Goal: Book appointment/travel/reservation

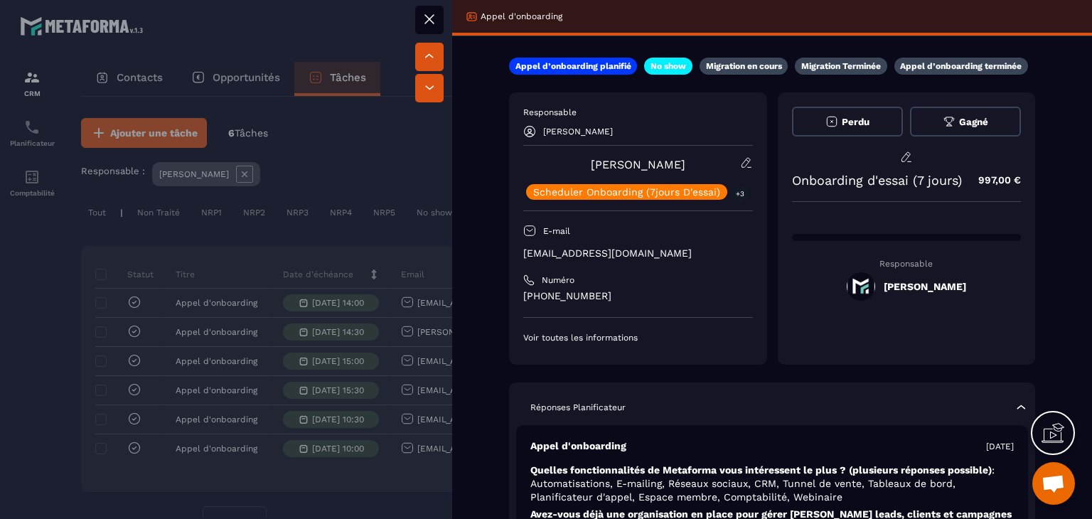
scroll to position [355, 0]
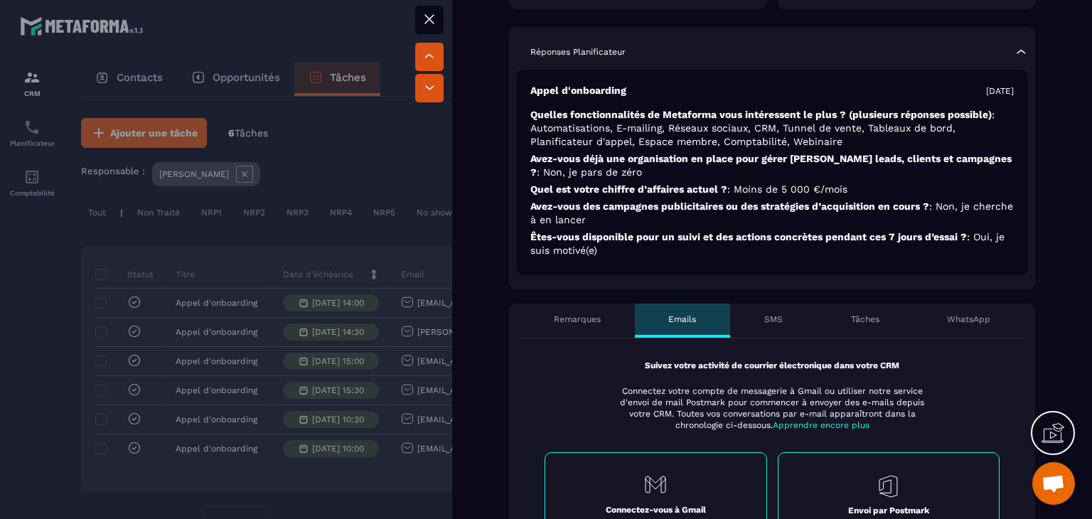
click at [760, 333] on div "SMS" at bounding box center [773, 320] width 87 height 34
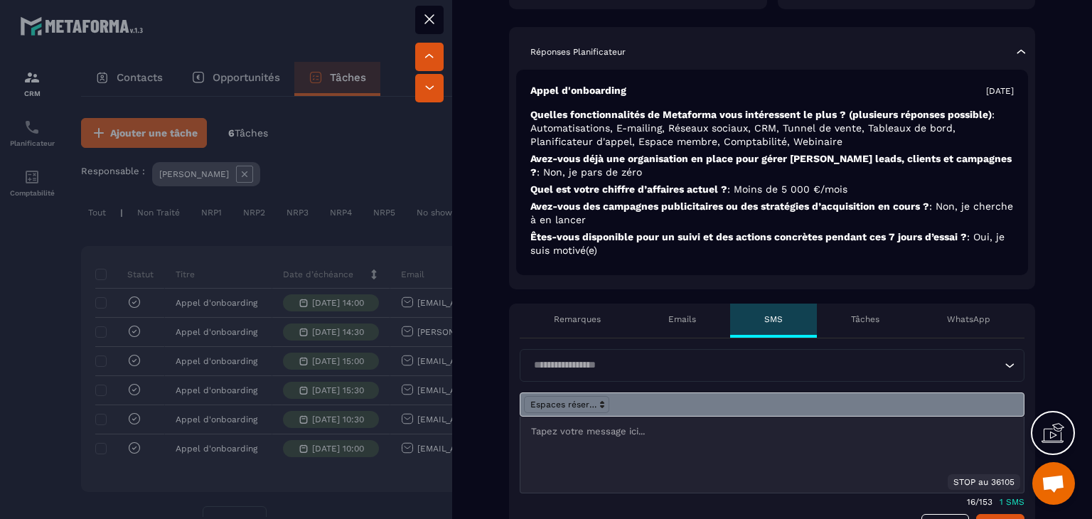
click at [847, 333] on div "Tâches" at bounding box center [865, 320] width 97 height 34
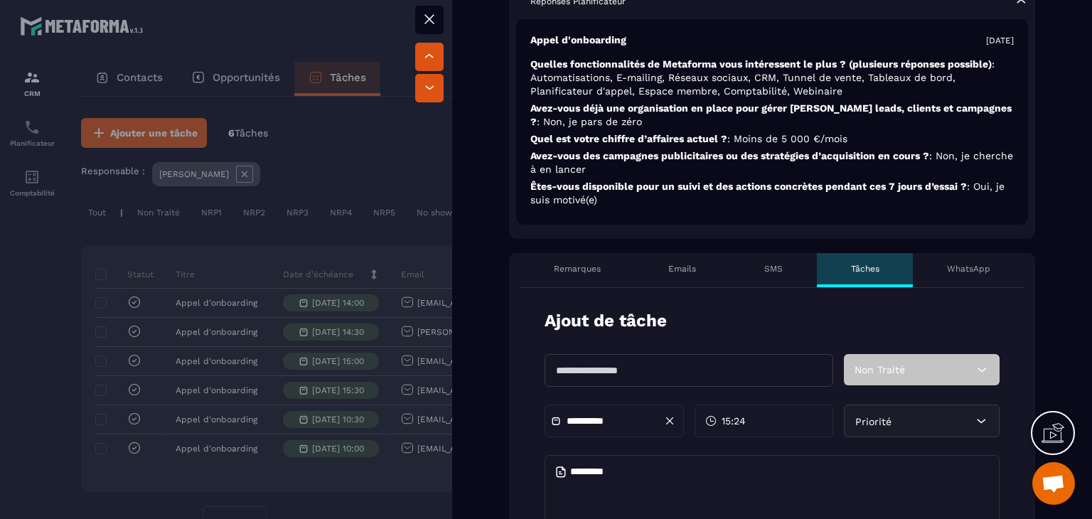
scroll to position [497, 0]
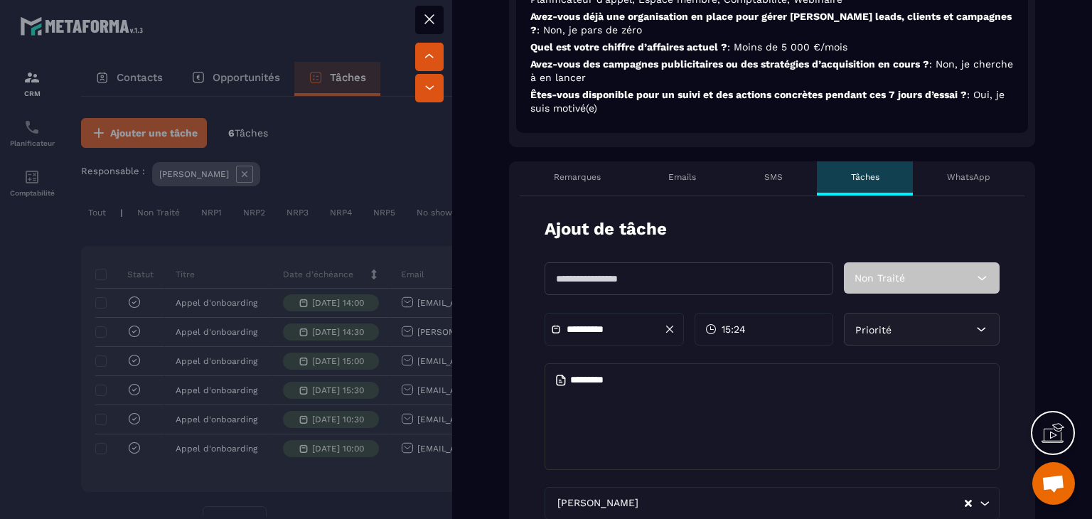
click at [581, 176] on p "Remarques" at bounding box center [577, 176] width 47 height 11
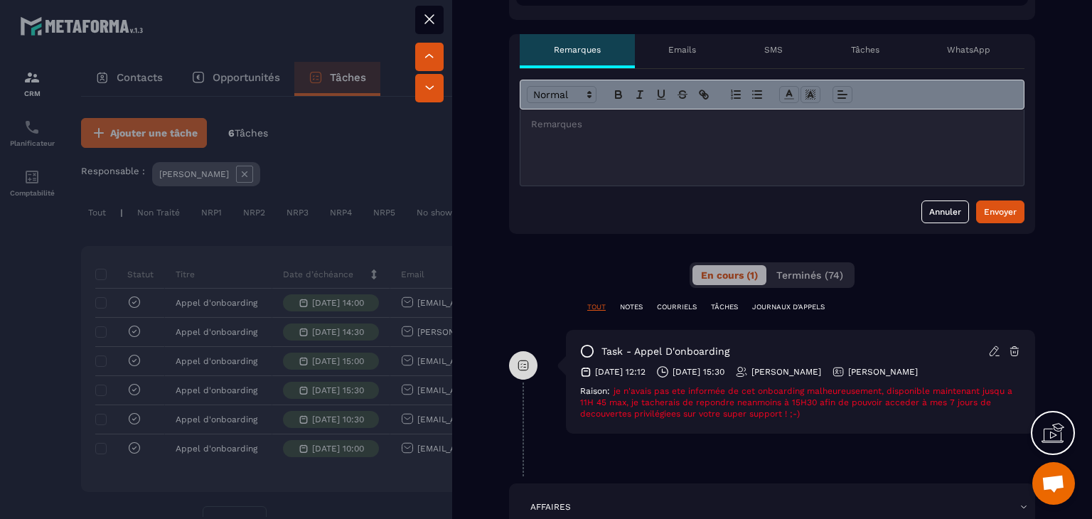
scroll to position [711, 0]
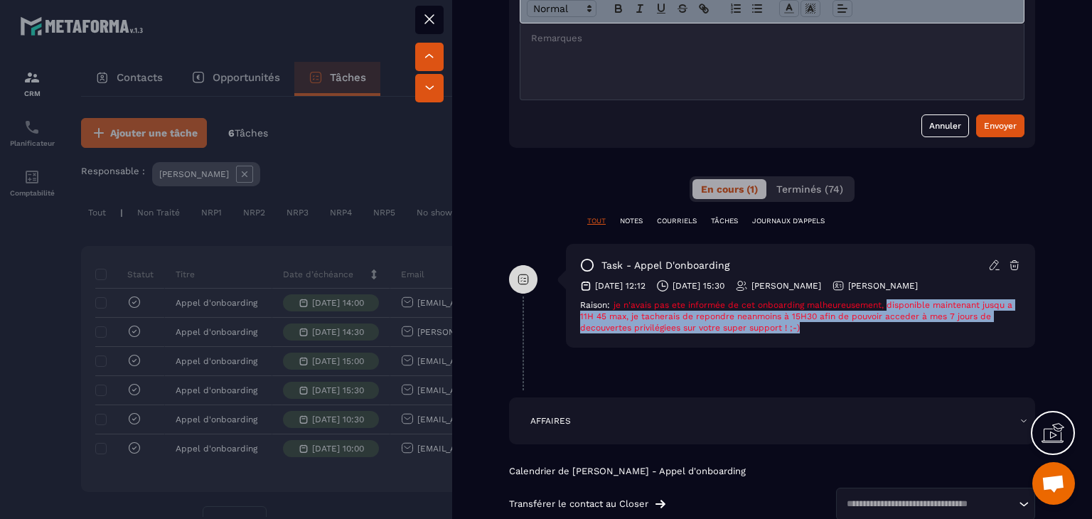
drag, startPoint x: 888, startPoint y: 301, endPoint x: 947, endPoint y: 332, distance: 66.8
click at [947, 332] on div "Raison: je n'avais pas ete informée de cet onboarding malheureusement, disponib…" at bounding box center [800, 316] width 441 height 34
drag, startPoint x: 870, startPoint y: 333, endPoint x: 610, endPoint y: 306, distance: 261.6
click at [610, 306] on div "task - Appel d'onboarding 09/10/2025 12:12 10/10/2025 15:30 François CHAMBON SO…" at bounding box center [800, 296] width 469 height 104
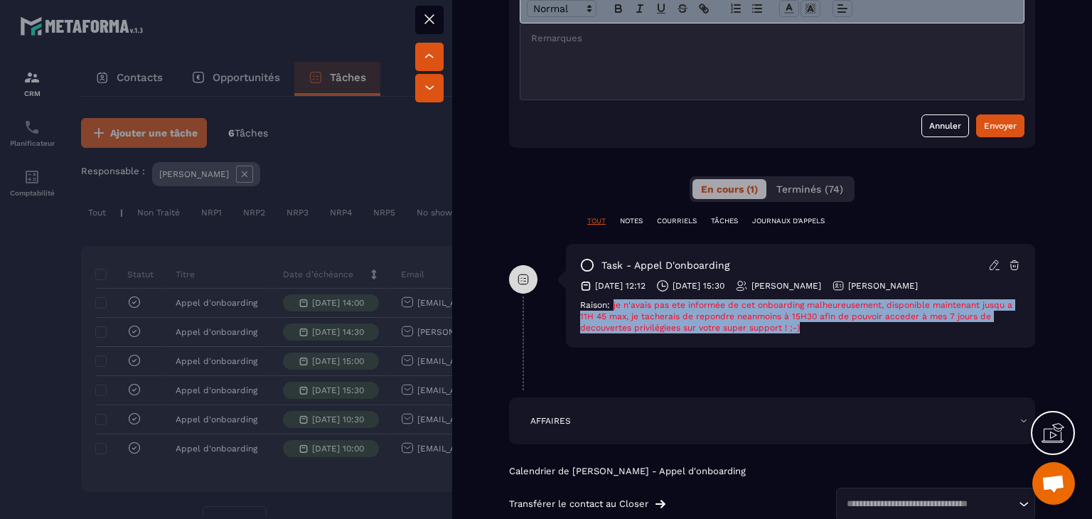
click at [610, 306] on span "Raison:" at bounding box center [595, 305] width 30 height 10
drag, startPoint x: 580, startPoint y: 305, endPoint x: 805, endPoint y: 330, distance: 226.7
click at [805, 330] on div "Raison: je n'avais pas ete informée de cet onboarding malheureusement, disponib…" at bounding box center [800, 316] width 441 height 34
drag, startPoint x: 805, startPoint y: 330, endPoint x: 618, endPoint y: 307, distance: 189.1
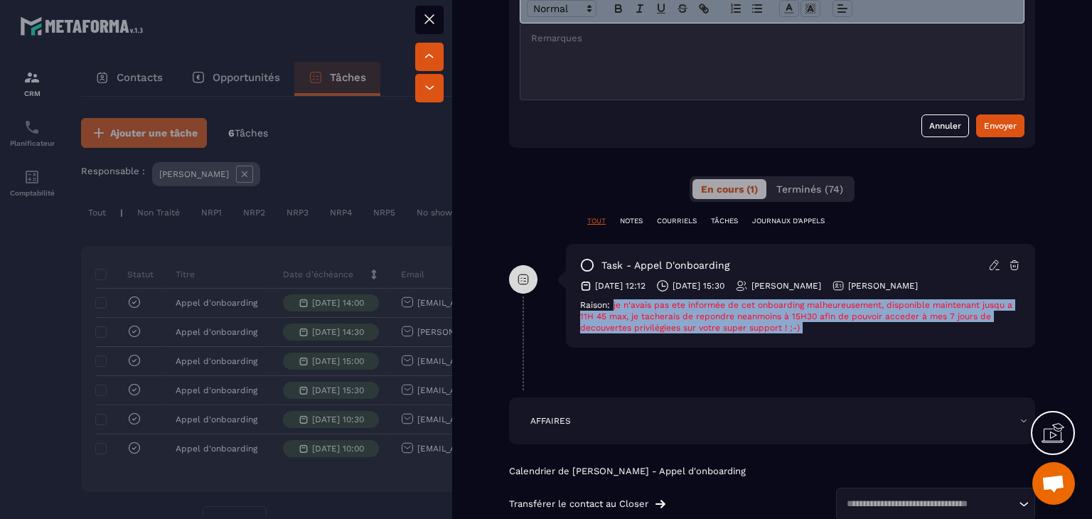
click at [618, 307] on div "Raison: je n'avais pas ete informée de cet onboarding malheureusement, disponib…" at bounding box center [800, 316] width 441 height 34
click at [645, 315] on span "je n'avais pas ete informée de cet onboarding malheureusement, disponible maint…" at bounding box center [796, 316] width 432 height 33
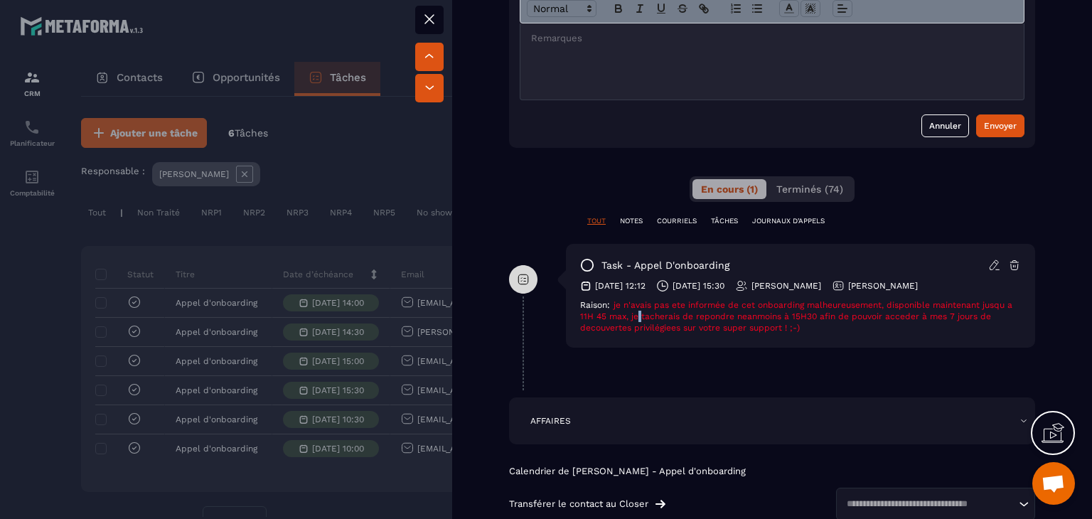
click at [645, 315] on span "je n'avais pas ete informée de cet onboarding malheureusement, disponible maint…" at bounding box center [796, 316] width 432 height 33
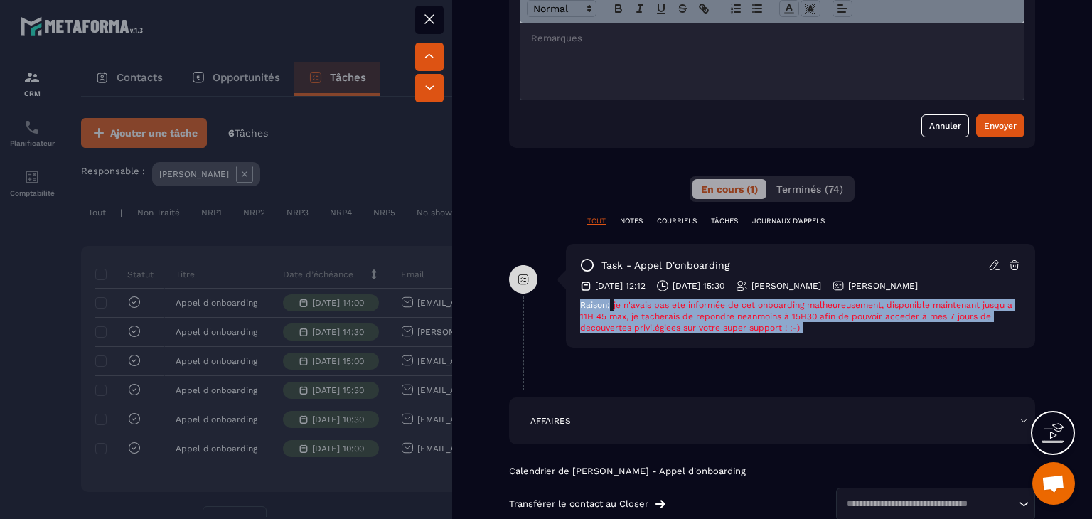
click at [645, 315] on span "je n'avais pas ete informée de cet onboarding malheureusement, disponible maint…" at bounding box center [796, 316] width 432 height 33
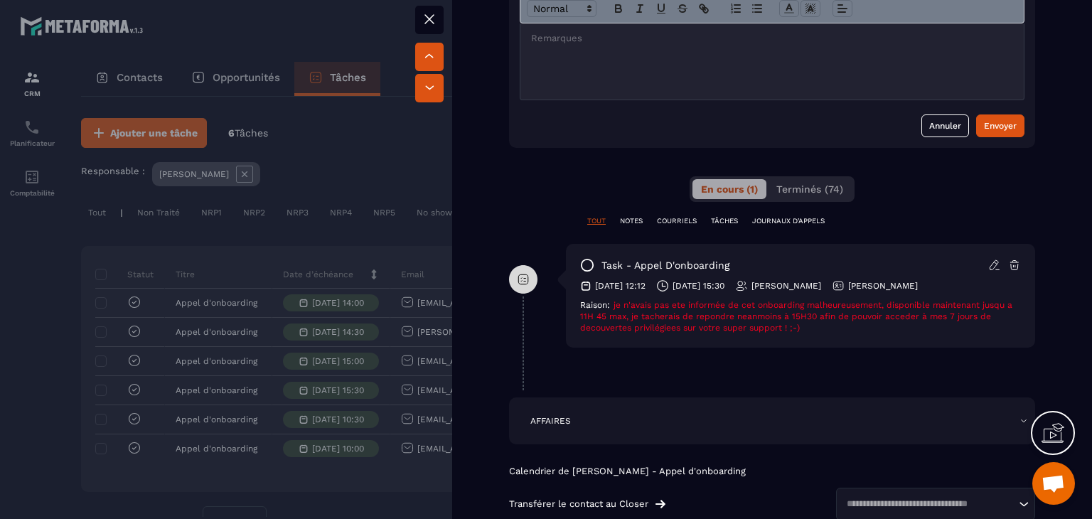
click at [645, 315] on span "je n'avais pas ete informée de cet onboarding malheureusement, disponible maint…" at bounding box center [796, 316] width 432 height 33
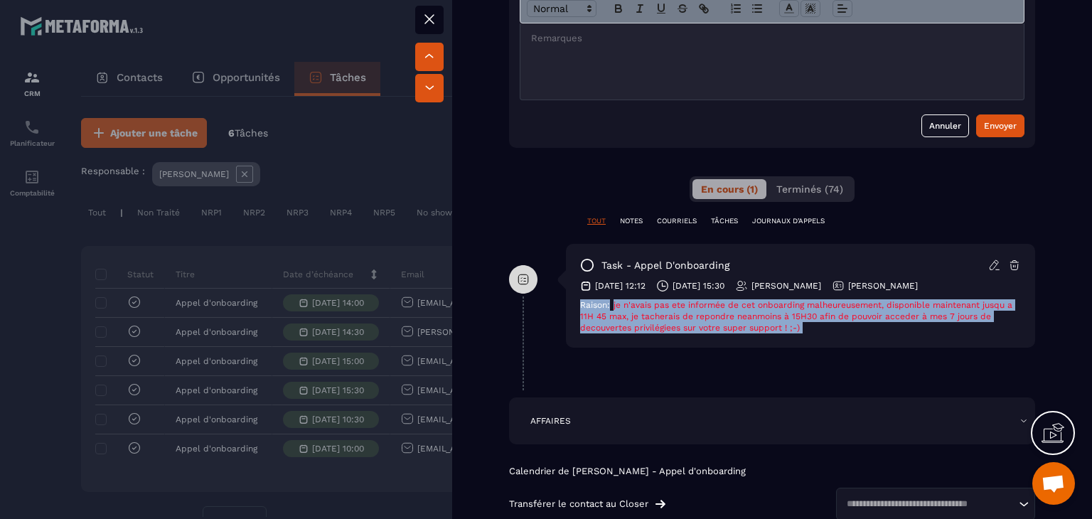
click at [645, 315] on span "je n'avais pas ete informée de cet onboarding malheureusement, disponible maint…" at bounding box center [796, 316] width 432 height 33
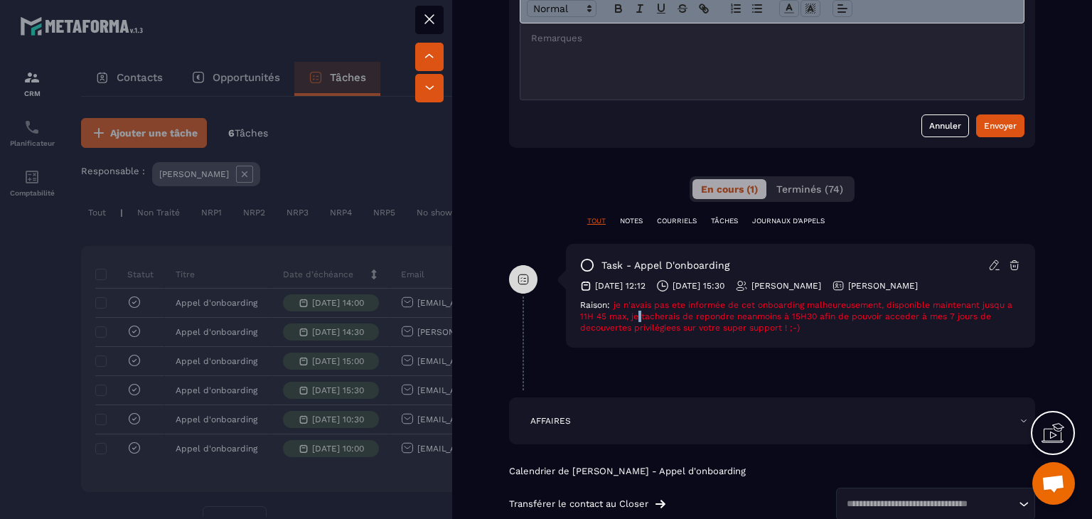
click at [645, 315] on span "je n'avais pas ete informée de cet onboarding malheureusement, disponible maint…" at bounding box center [796, 316] width 432 height 33
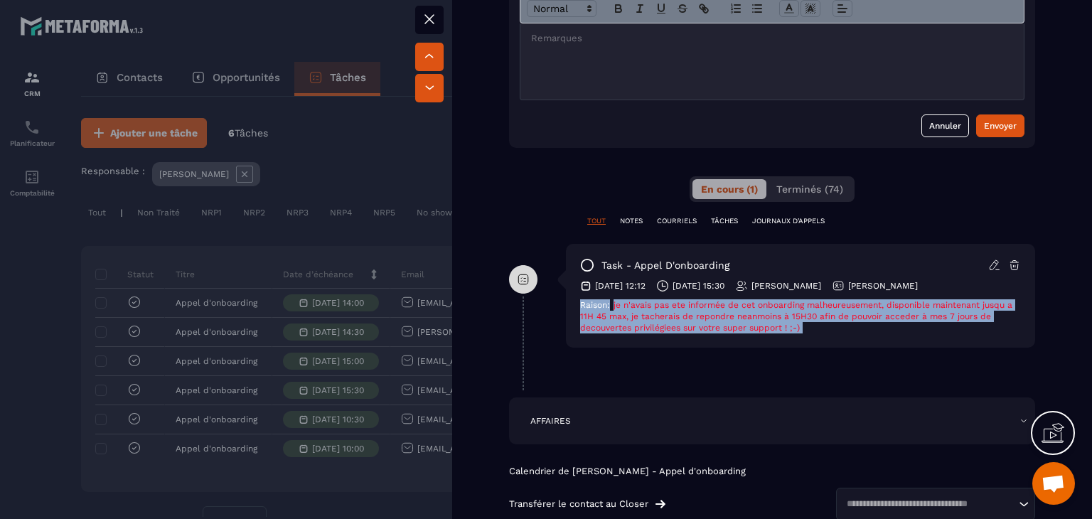
click at [645, 315] on span "je n'avais pas ete informée de cet onboarding malheureusement, disponible maint…" at bounding box center [796, 316] width 432 height 33
drag, startPoint x: 585, startPoint y: 303, endPoint x: 819, endPoint y: 330, distance: 236.1
click at [819, 330] on div "Raison: je n'avais pas ete informée de cet onboarding malheureusement, disponib…" at bounding box center [800, 316] width 441 height 34
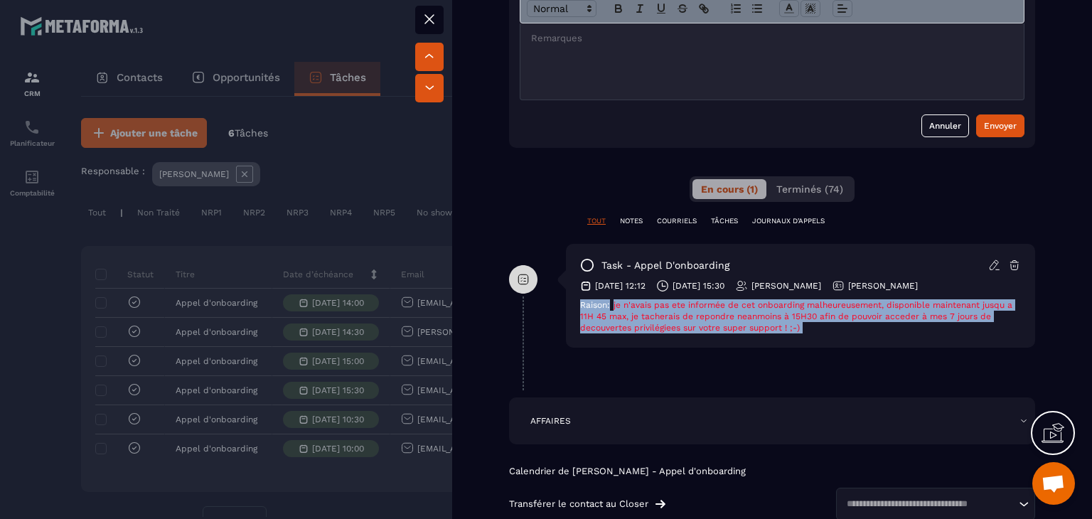
drag, startPoint x: 819, startPoint y: 330, endPoint x: 586, endPoint y: 309, distance: 234.8
click at [586, 309] on div "Raison: je n'avais pas ete informée de cet onboarding malheureusement, disponib…" at bounding box center [800, 316] width 441 height 34
drag, startPoint x: 607, startPoint y: 299, endPoint x: 885, endPoint y: 340, distance: 281.6
click at [885, 340] on div "task - Appel d'onboarding 09/10/2025 12:12 10/10/2025 15:30 François CHAMBON SO…" at bounding box center [800, 296] width 469 height 104
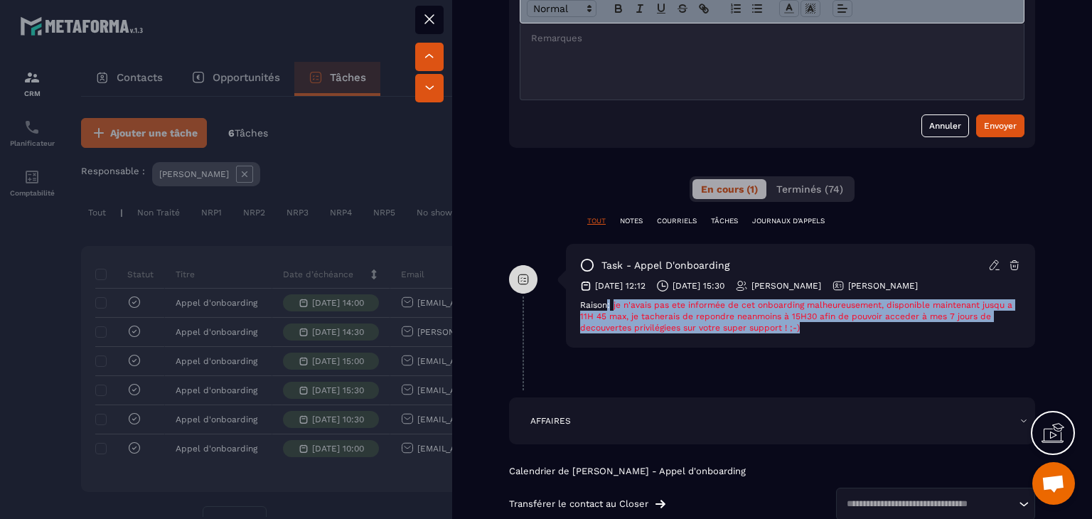
click at [634, 295] on div "task - Appel d'onboarding 09/10/2025 12:12 10/10/2025 15:30 François CHAMBON SO…" at bounding box center [800, 296] width 469 height 104
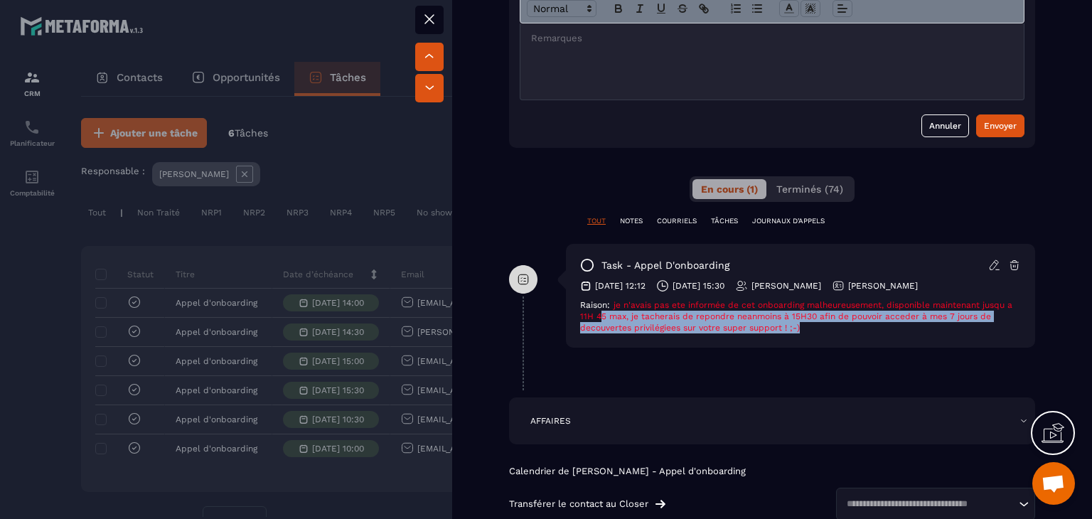
drag, startPoint x: 608, startPoint y: 313, endPoint x: 825, endPoint y: 328, distance: 217.3
click at [825, 328] on div "Raison: je n'avais pas ete informée de cet onboarding malheureusement, disponib…" at bounding box center [800, 316] width 441 height 34
drag, startPoint x: 693, startPoint y: 294, endPoint x: 837, endPoint y: 334, distance: 149.7
click at [837, 334] on div "task - Appel d'onboarding 09/10/2025 12:12 10/10/2025 15:30 François CHAMBON SO…" at bounding box center [800, 296] width 469 height 104
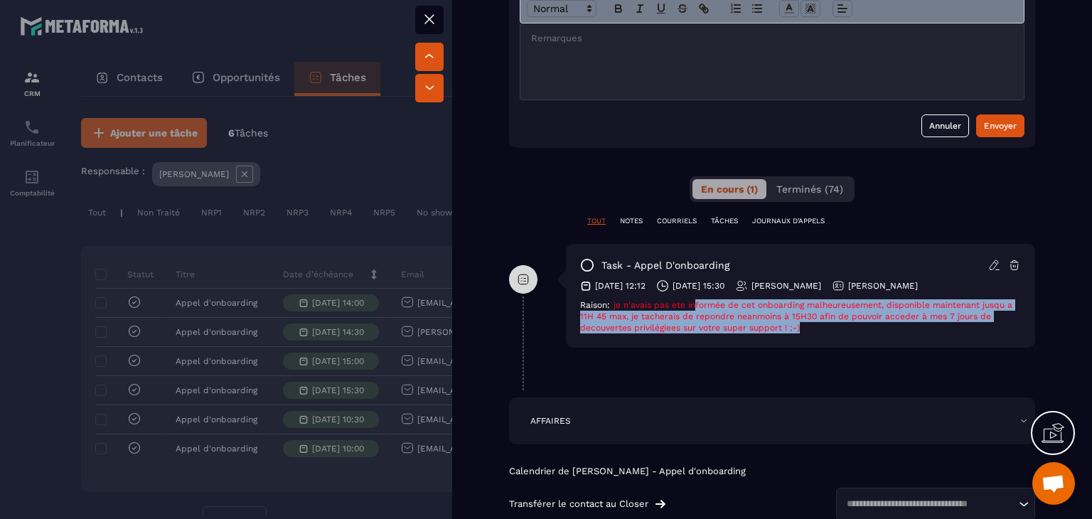
click at [837, 334] on div "task - Appel d'onboarding 09/10/2025 12:12 10/10/2025 15:30 François CHAMBON SO…" at bounding box center [800, 296] width 469 height 104
drag, startPoint x: 610, startPoint y: 318, endPoint x: 811, endPoint y: 333, distance: 201.7
click at [797, 340] on div "task - Appel d'onboarding 09/10/2025 12:12 10/10/2025 15:30 François CHAMBON SO…" at bounding box center [800, 296] width 469 height 104
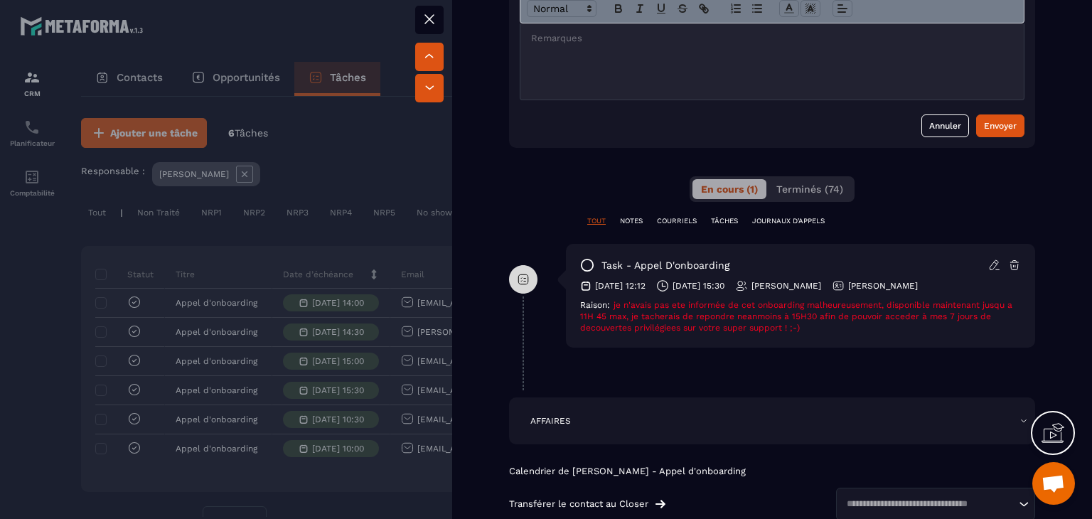
click at [811, 333] on div "task - Appel d'onboarding 09/10/2025 12:12 10/10/2025 15:30 François CHAMBON SO…" at bounding box center [800, 296] width 469 height 104
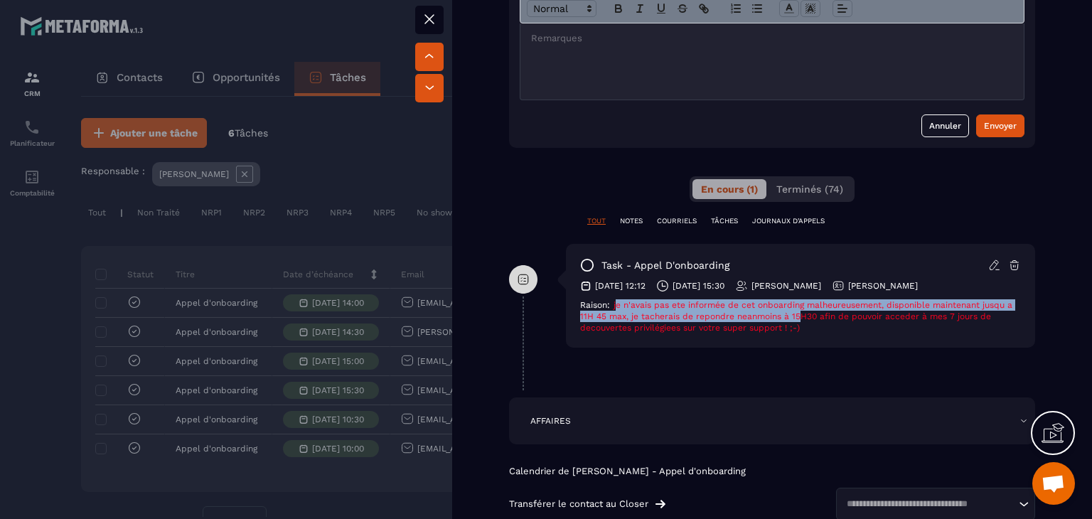
drag, startPoint x: 808, startPoint y: 318, endPoint x: 618, endPoint y: 301, distance: 191.2
click at [618, 301] on span "je n'avais pas ete informée de cet onboarding malheureusement, disponible maint…" at bounding box center [796, 316] width 432 height 33
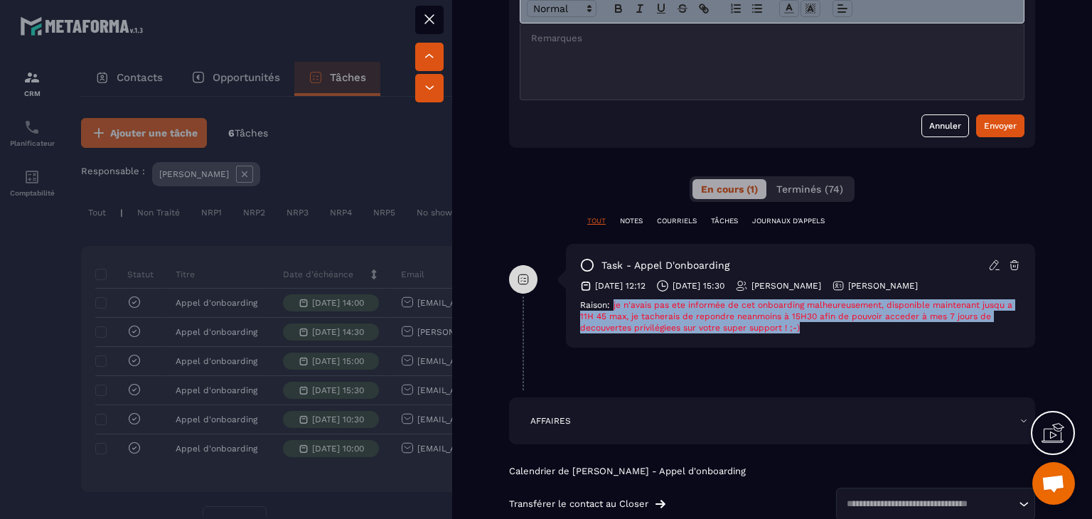
drag, startPoint x: 611, startPoint y: 301, endPoint x: 861, endPoint y: 325, distance: 250.5
click at [861, 325] on div "Raison: je n'avais pas ete informée de cet onboarding malheureusement, disponib…" at bounding box center [800, 316] width 441 height 34
click at [826, 328] on div "Raison: je n'avais pas ete informée de cet onboarding malheureusement, disponib…" at bounding box center [800, 316] width 441 height 34
drag, startPoint x: 826, startPoint y: 328, endPoint x: 613, endPoint y: 308, distance: 213.5
click at [613, 308] on div "Raison: je n'avais pas ete informée de cet onboarding malheureusement, disponib…" at bounding box center [800, 316] width 441 height 34
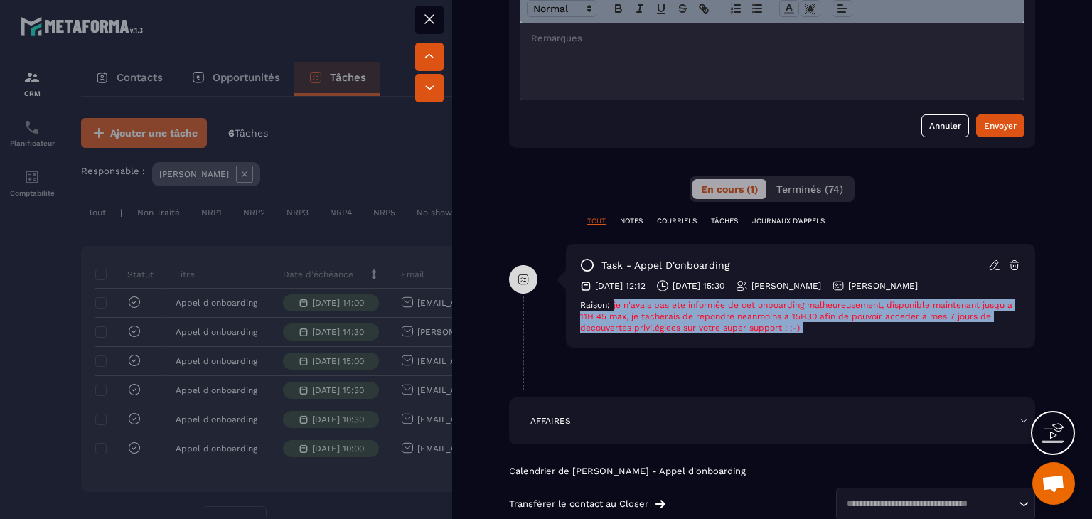
click at [613, 308] on span "je n'avais pas ete informée de cet onboarding malheureusement, disponible maint…" at bounding box center [796, 316] width 432 height 33
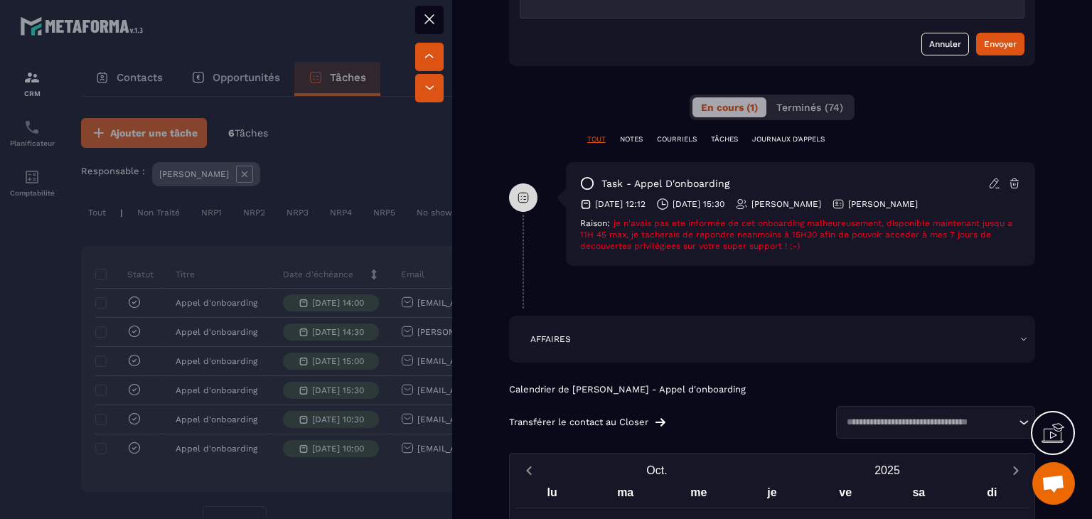
scroll to position [782, 0]
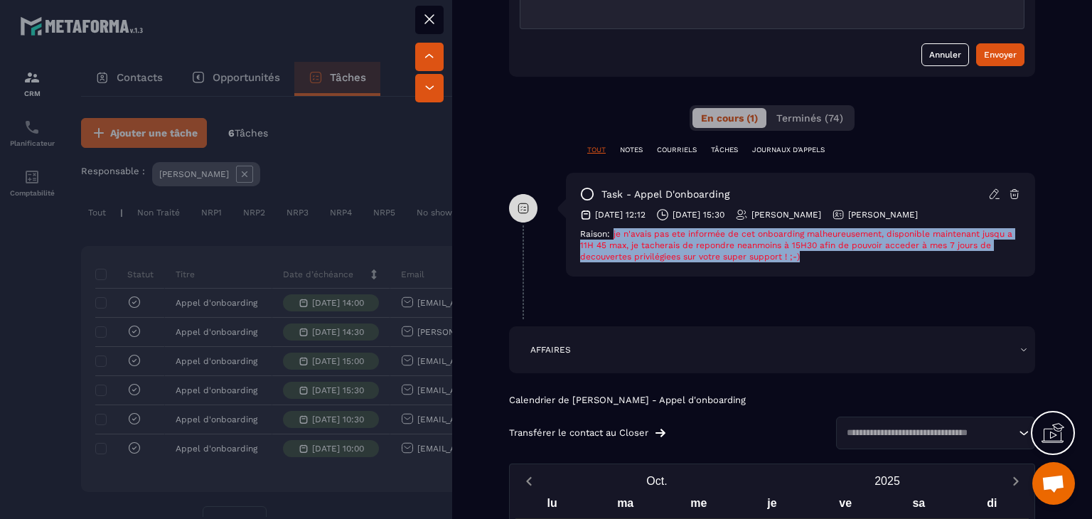
drag, startPoint x: 625, startPoint y: 242, endPoint x: 825, endPoint y: 265, distance: 201.0
click at [825, 265] on div "task - Appel d'onboarding 09/10/2025 12:12 10/10/2025 15:30 François CHAMBON SO…" at bounding box center [800, 225] width 469 height 104
click at [822, 259] on div "Raison: je n'avais pas ete informée de cet onboarding malheureusement, disponib…" at bounding box center [800, 245] width 441 height 34
drag, startPoint x: 669, startPoint y: 259, endPoint x: 576, endPoint y: 237, distance: 96.4
click at [576, 237] on div "task - Appel d'onboarding 09/10/2025 12:12 10/10/2025 15:30 François CHAMBON SO…" at bounding box center [800, 225] width 469 height 104
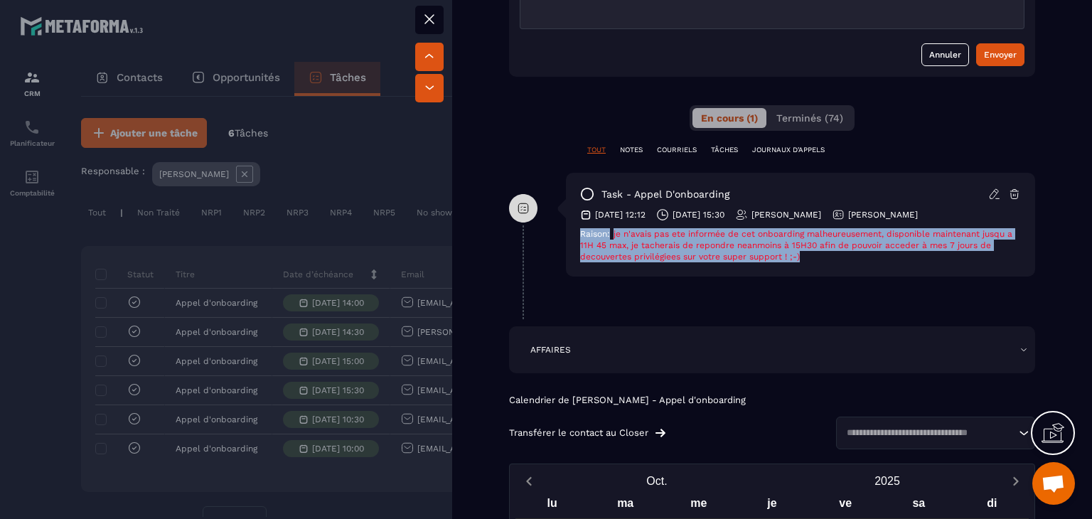
click at [576, 235] on div "task - Appel d'onboarding 09/10/2025 12:12 10/10/2025 15:30 François CHAMBON SO…" at bounding box center [800, 225] width 469 height 104
click at [577, 227] on div "task - Appel d'onboarding 09/10/2025 12:12 10/10/2025 15:30 François CHAMBON SO…" at bounding box center [800, 225] width 469 height 104
drag, startPoint x: 580, startPoint y: 234, endPoint x: 838, endPoint y: 254, distance: 258.8
click at [838, 254] on div "Raison: je n'avais pas ete informée de cet onboarding malheureusement, disponib…" at bounding box center [800, 245] width 441 height 34
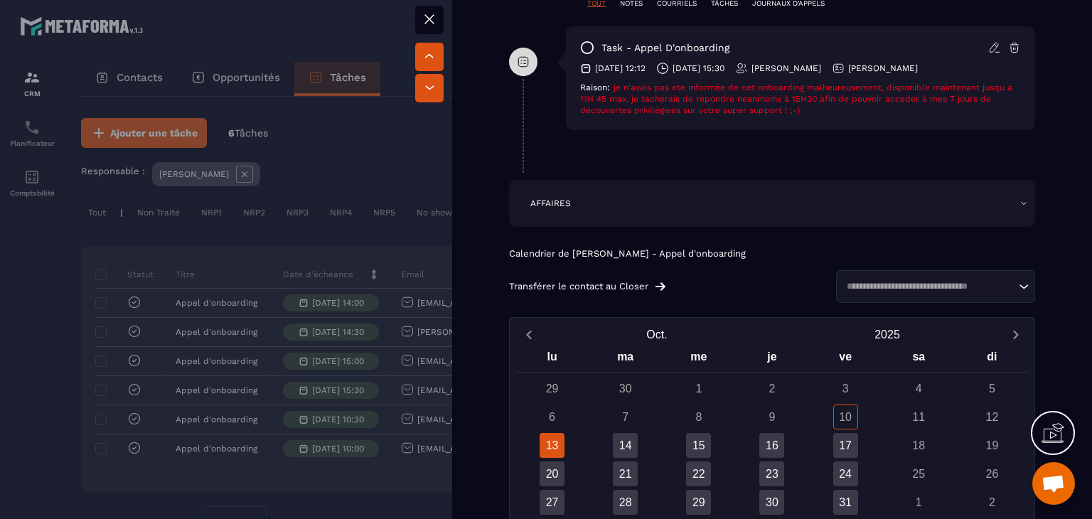
scroll to position [995, 0]
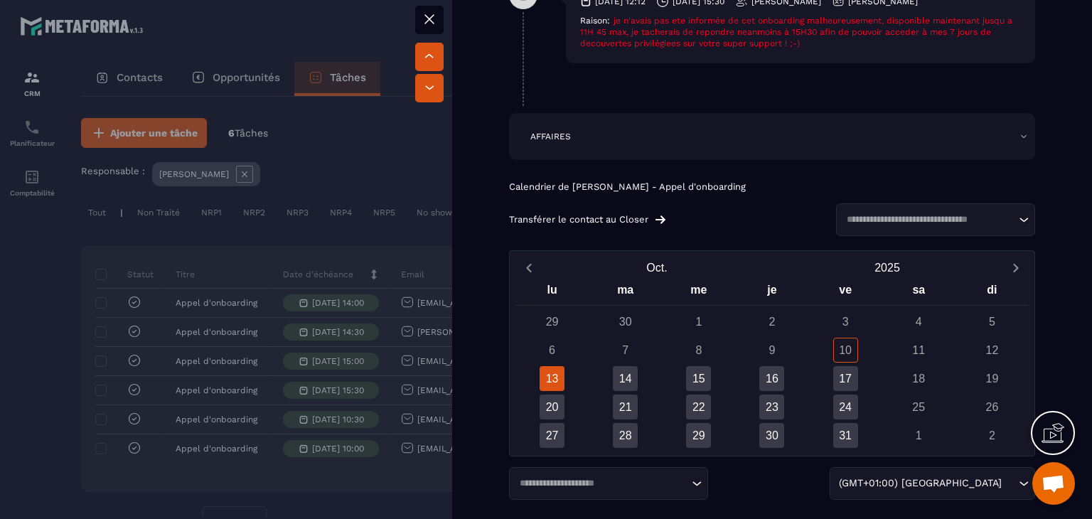
click at [547, 382] on div "13" at bounding box center [551, 378] width 25 height 25
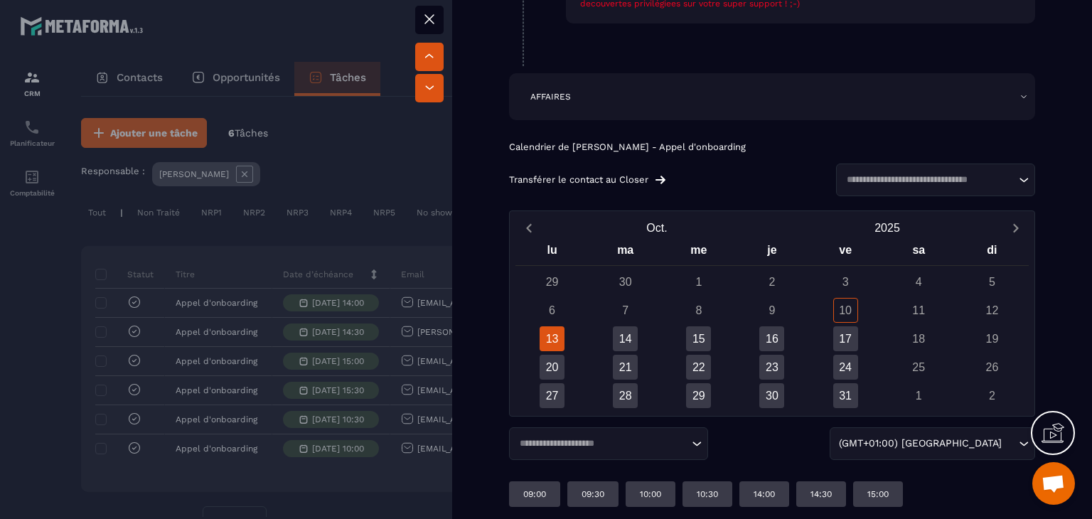
scroll to position [1057, 0]
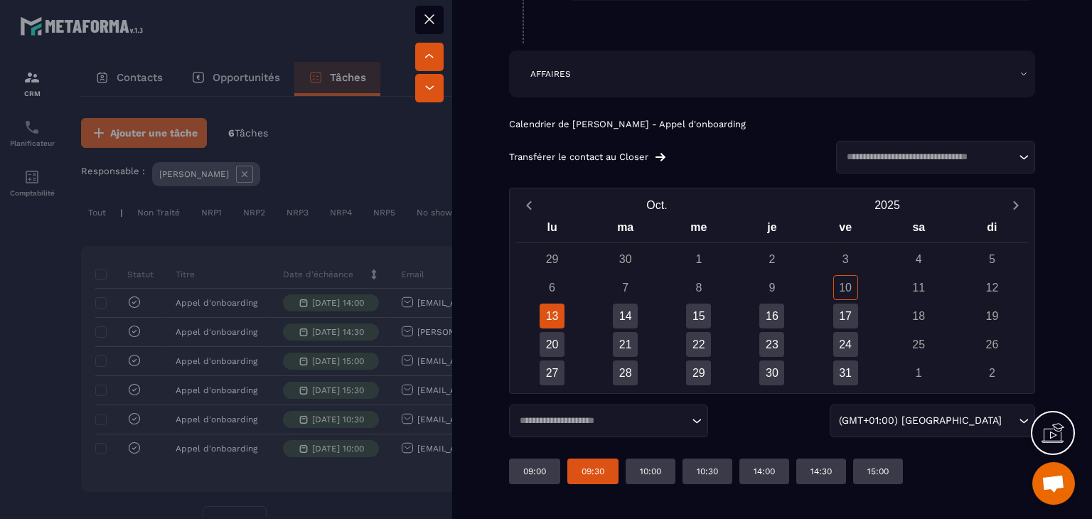
click at [598, 465] on p "09:30" at bounding box center [592, 470] width 23 height 11
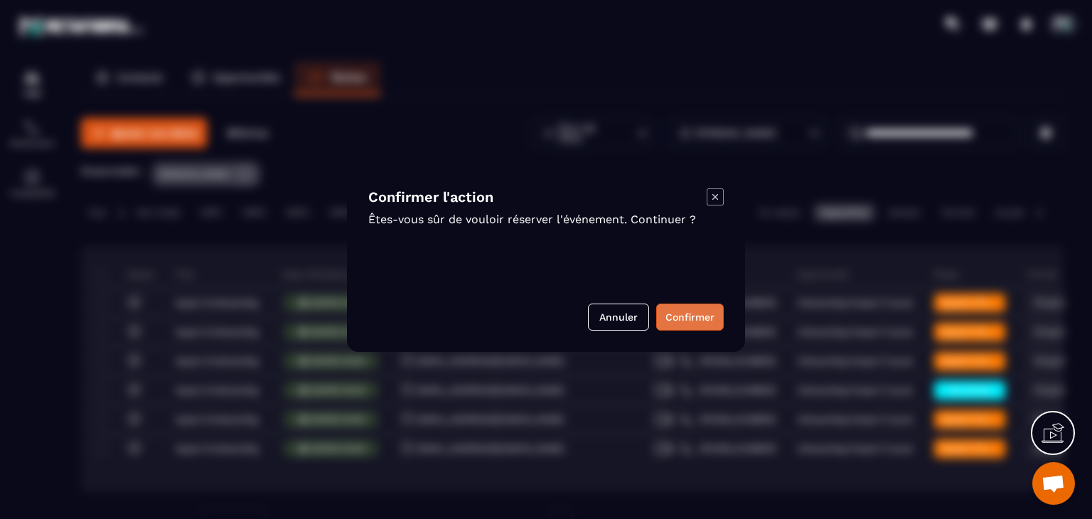
click at [710, 313] on button "Confirmer" at bounding box center [690, 316] width 68 height 27
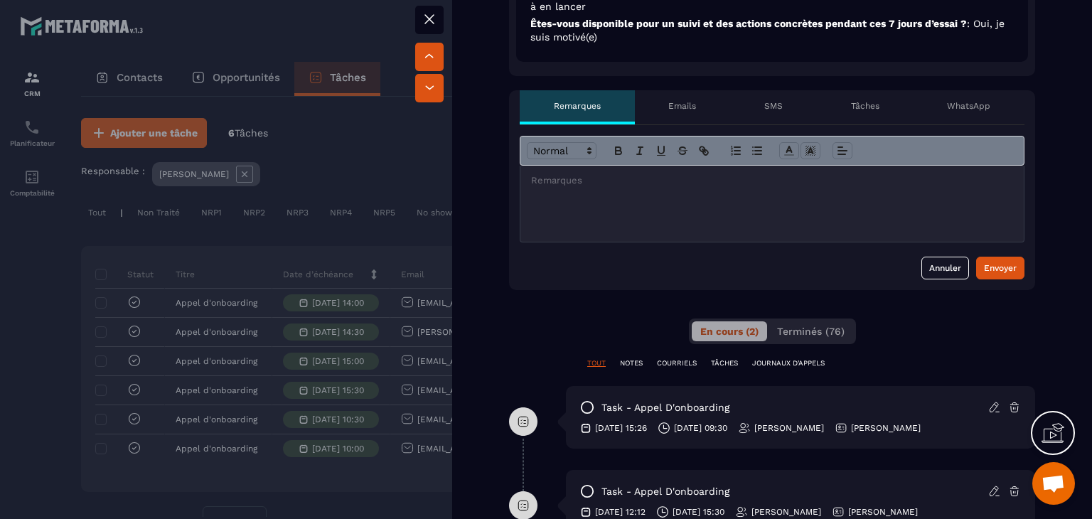
scroll to position [560, 0]
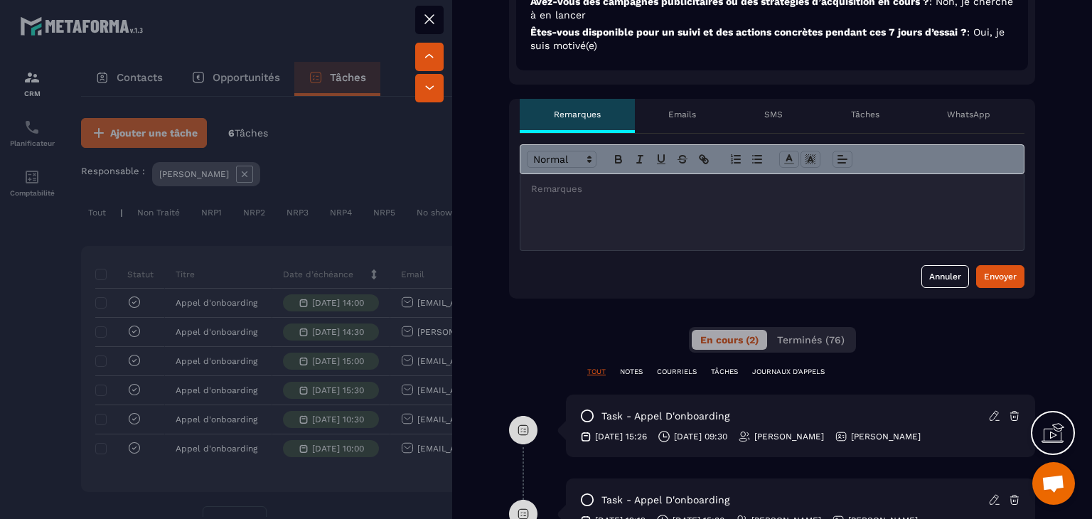
click at [434, 15] on icon at bounding box center [429, 19] width 17 height 17
